Goal: Information Seeking & Learning: Learn about a topic

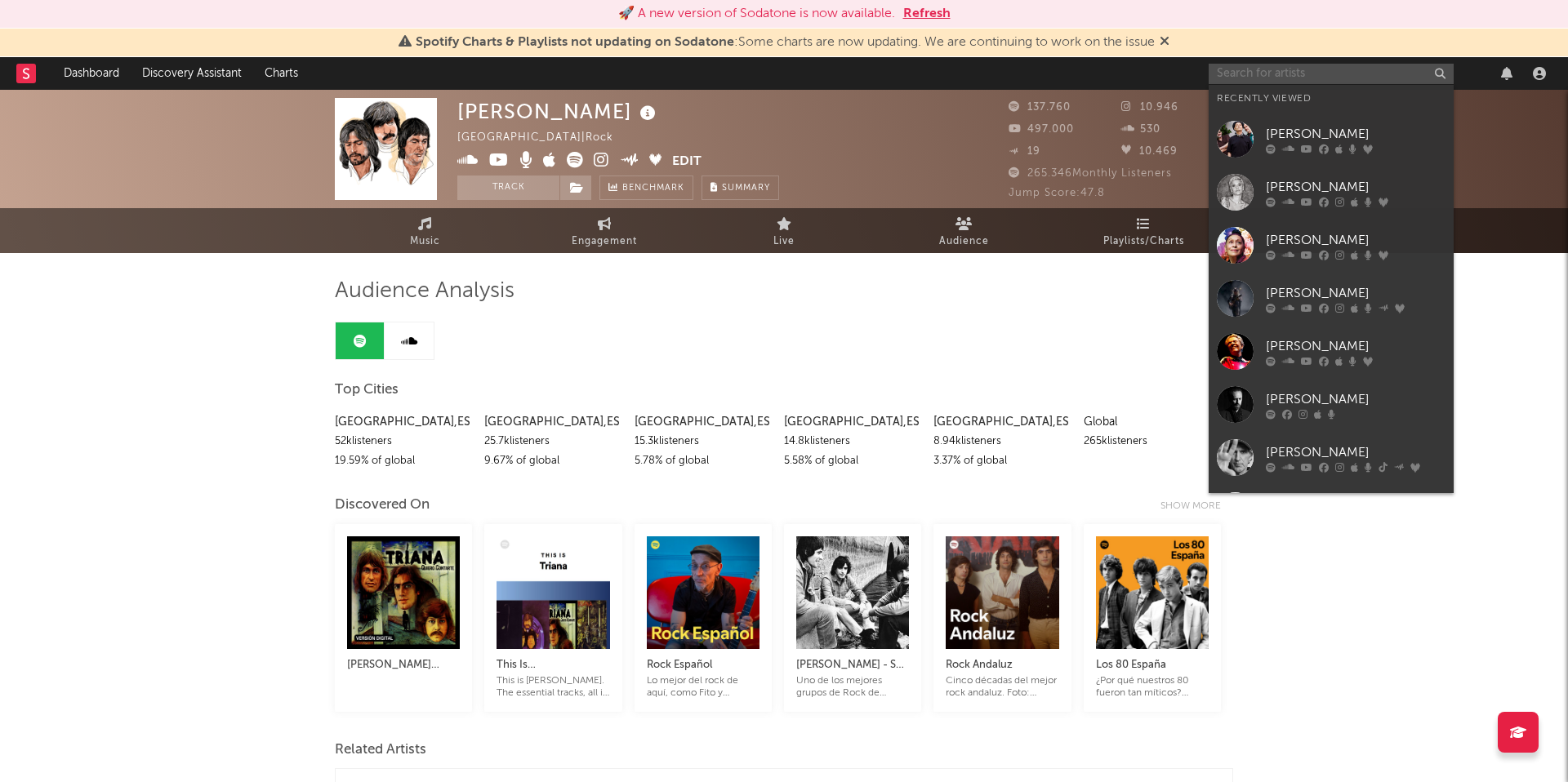
click at [1289, 73] on input "text" at bounding box center [1331, 74] width 245 height 20
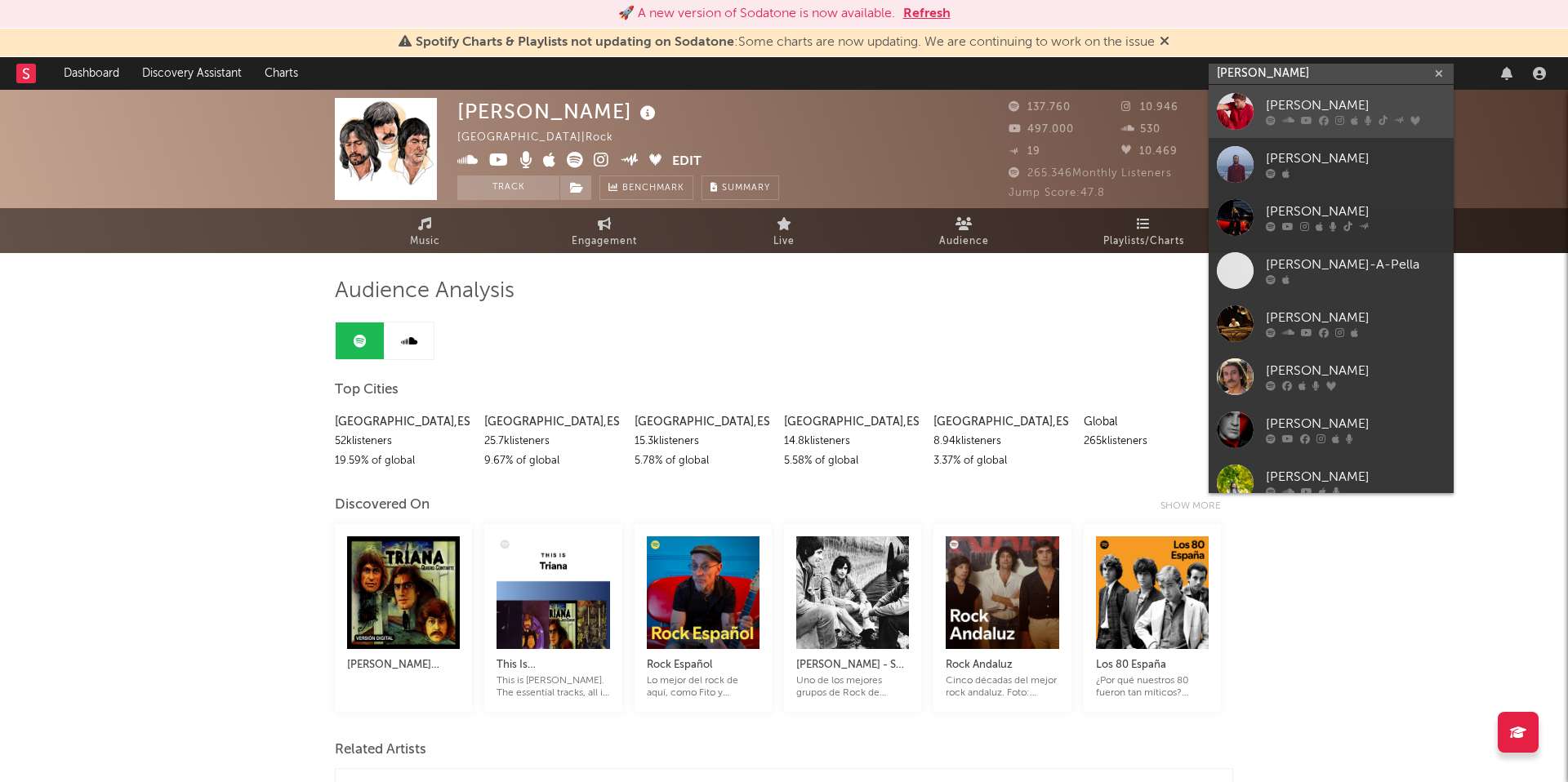
type input "[PERSON_NAME]"
click at [1360, 116] on div at bounding box center [1356, 121] width 180 height 10
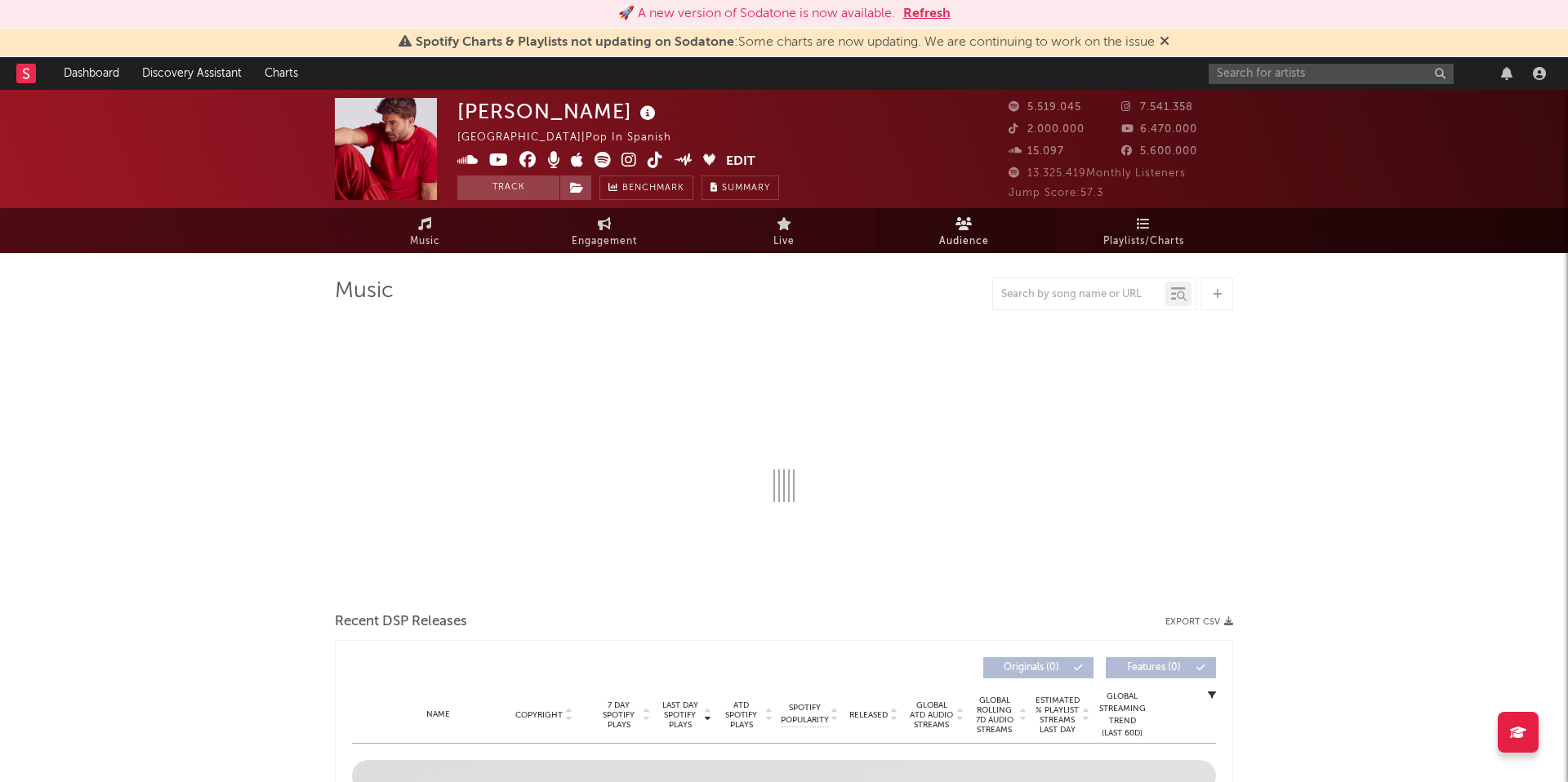
click at [950, 242] on span "Audience" at bounding box center [963, 241] width 49 height 19
